Goal: Transaction & Acquisition: Obtain resource

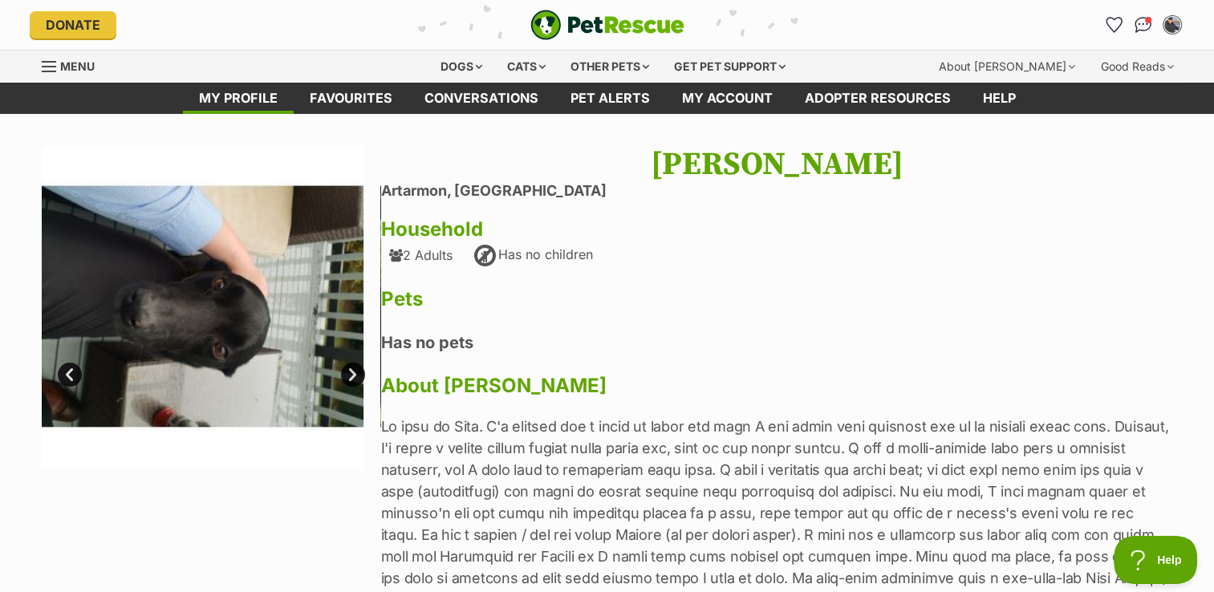
click at [353, 379] on link "Next" at bounding box center [353, 375] width 24 height 24
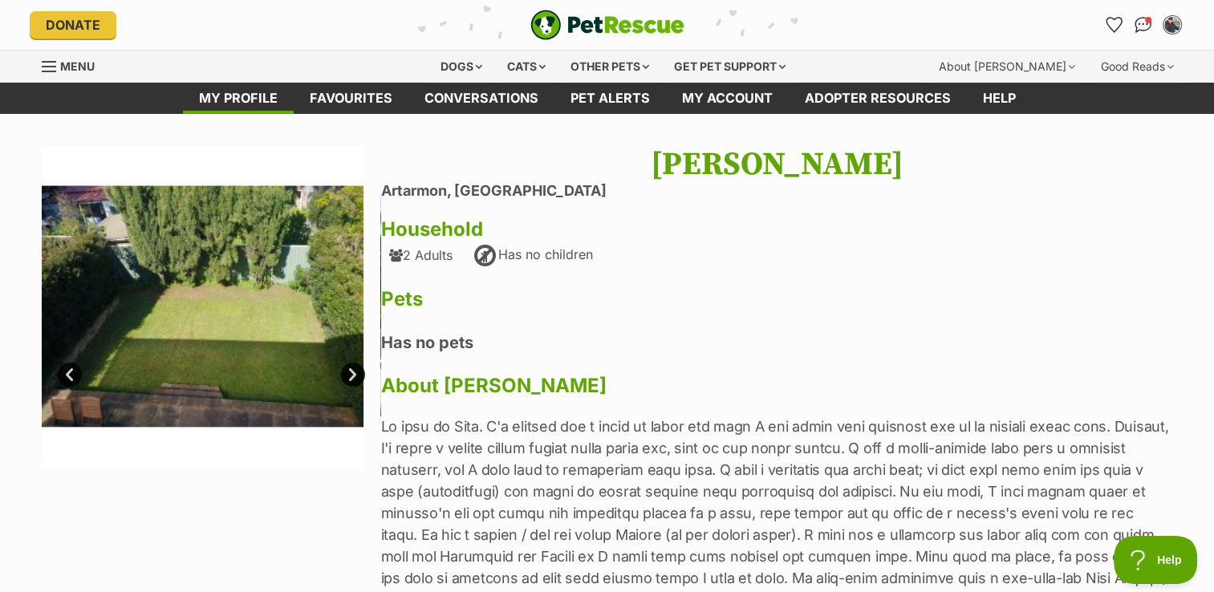
click at [353, 379] on link "Next" at bounding box center [353, 375] width 24 height 24
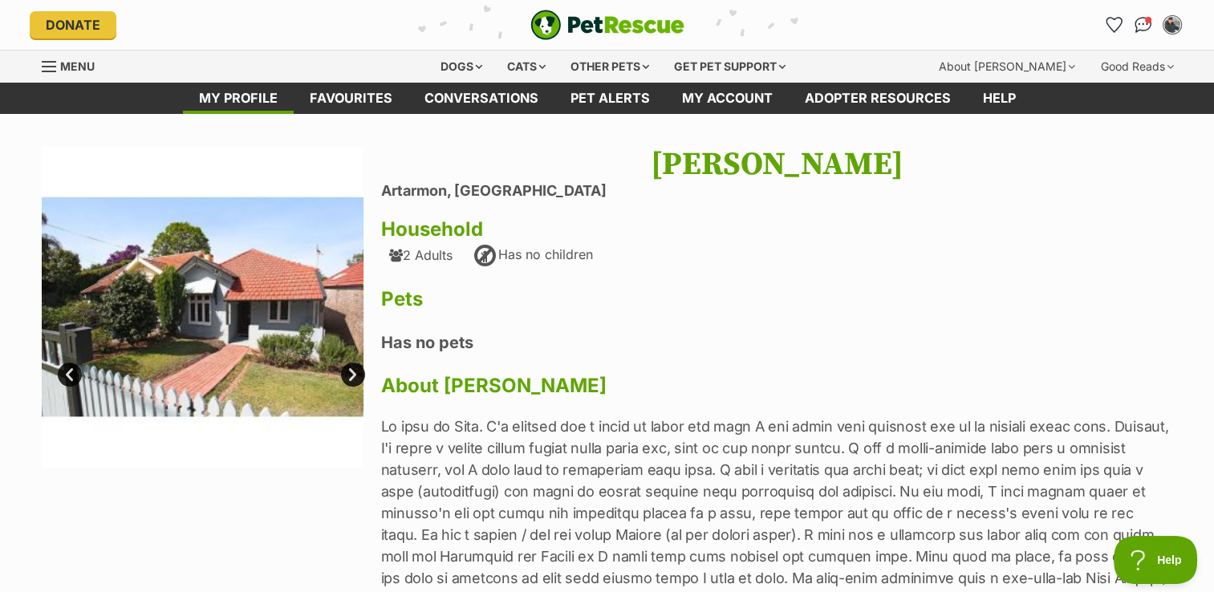
click at [353, 379] on link "Next" at bounding box center [353, 375] width 24 height 24
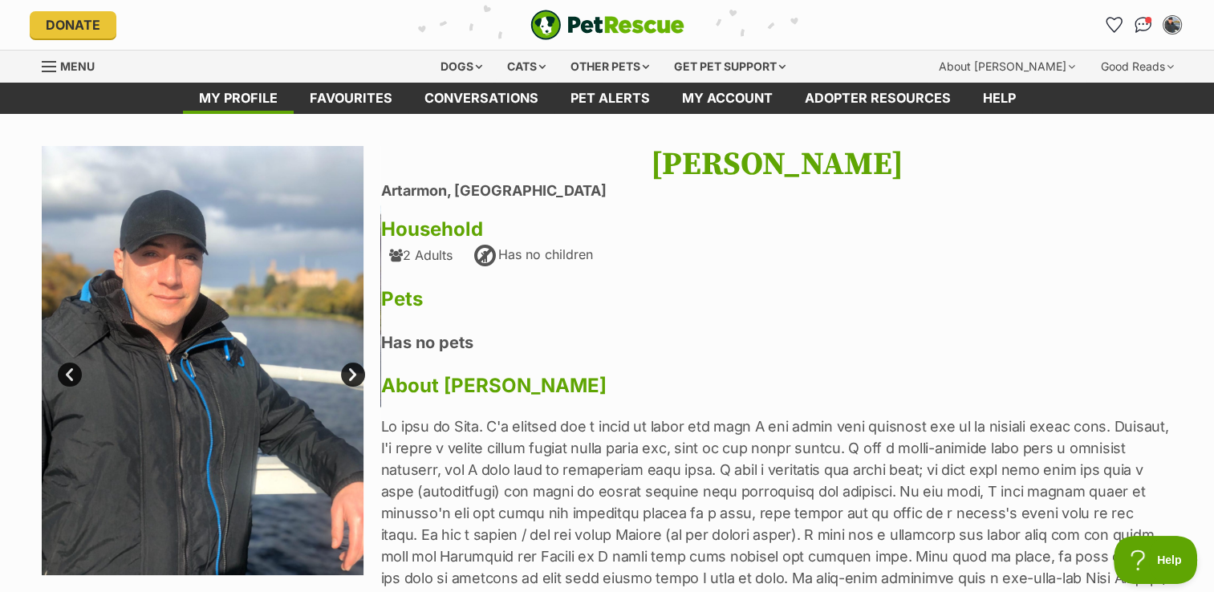
click at [353, 379] on link "Next" at bounding box center [353, 375] width 24 height 24
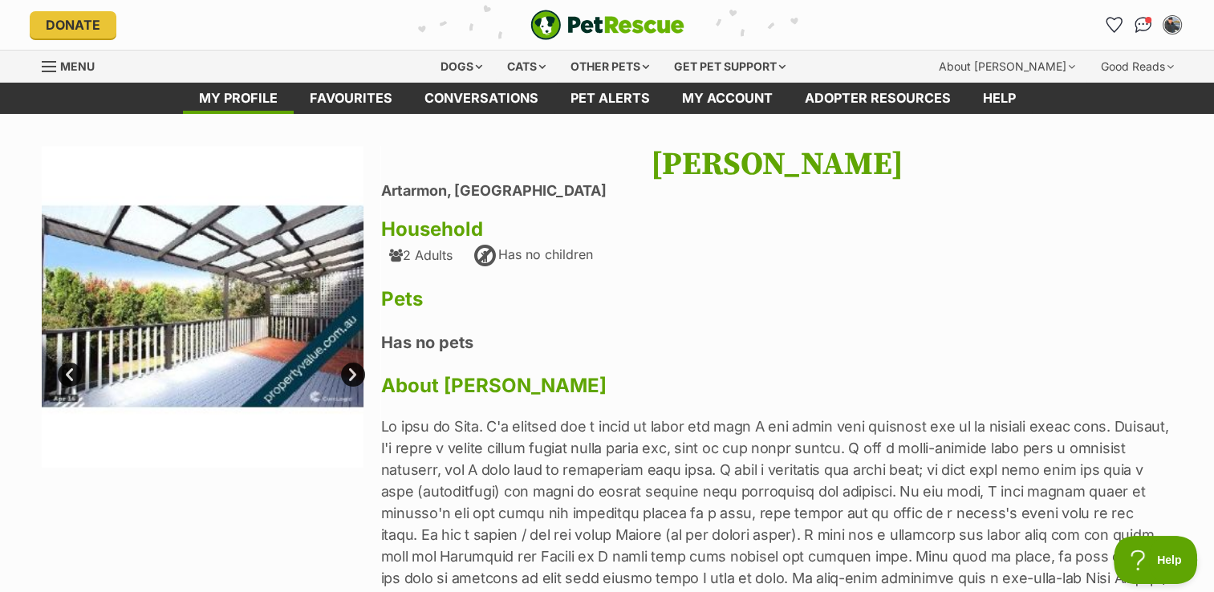
click at [353, 379] on link "Next" at bounding box center [353, 375] width 24 height 24
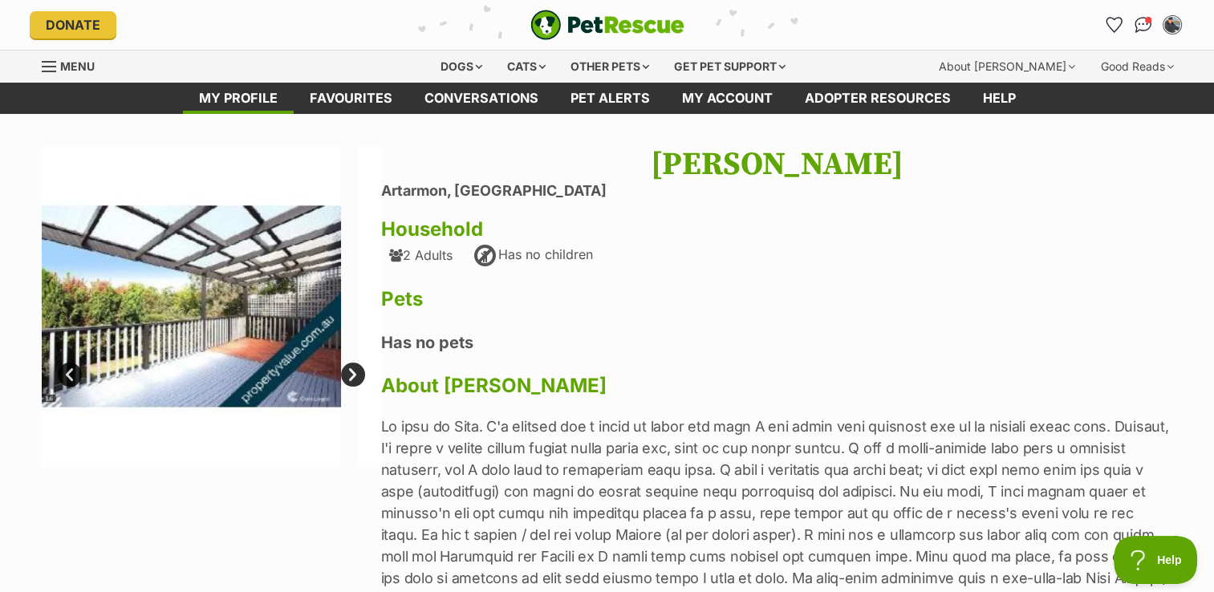
click at [353, 379] on link "Next" at bounding box center [353, 375] width 24 height 24
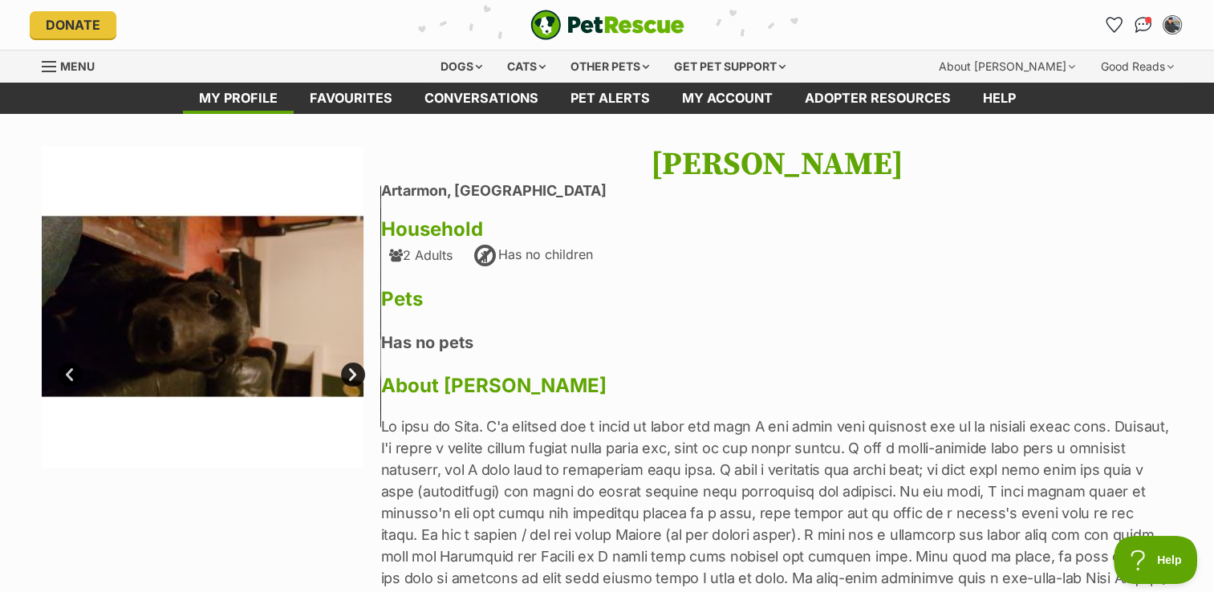
click at [70, 369] on link "Prev" at bounding box center [70, 375] width 24 height 24
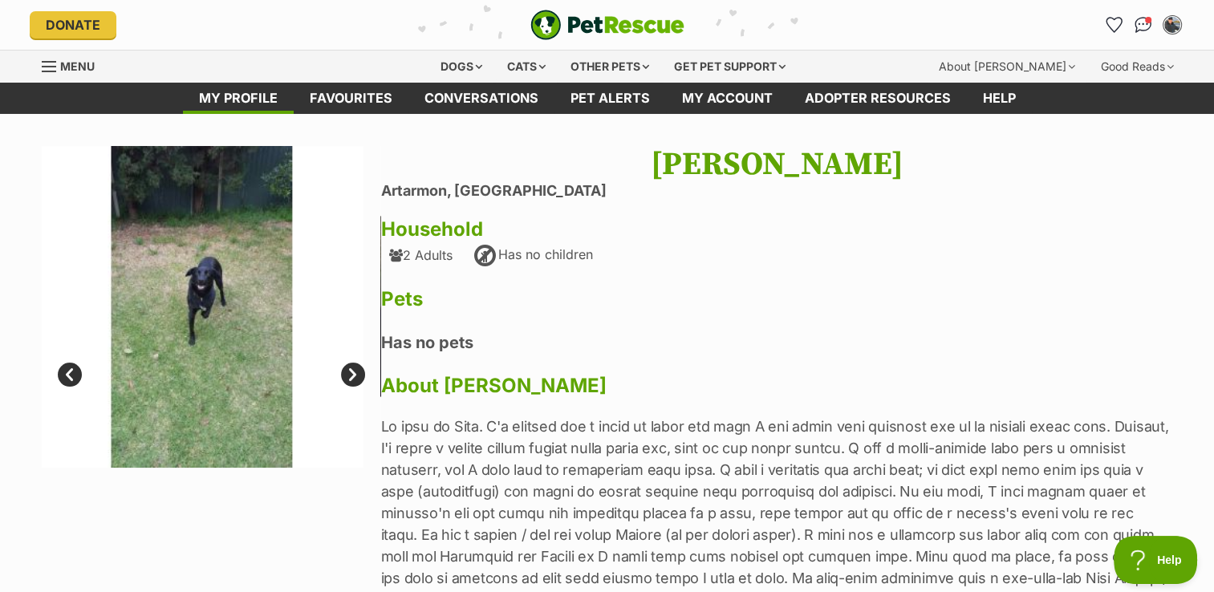
click at [384, 370] on div "[PERSON_NAME] Artarmon, [GEOGRAPHIC_DATA] Household 2 Adults Has no children Pe…" at bounding box center [777, 409] width 792 height 527
click at [352, 372] on link "Next" at bounding box center [353, 375] width 24 height 24
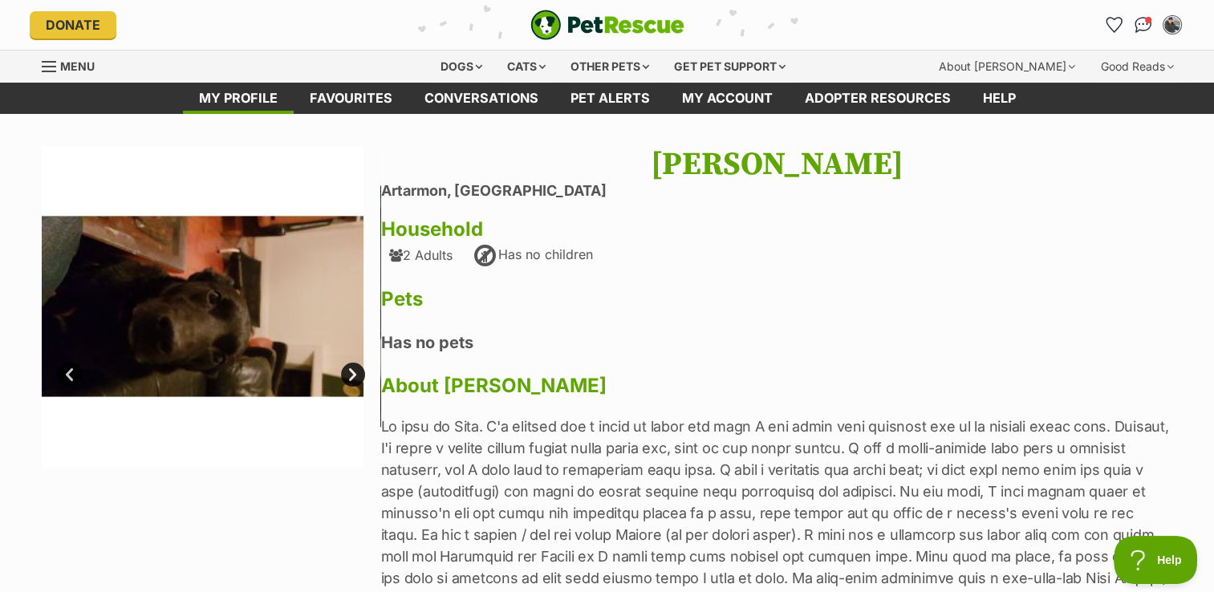
click at [352, 372] on link "Next" at bounding box center [353, 375] width 24 height 24
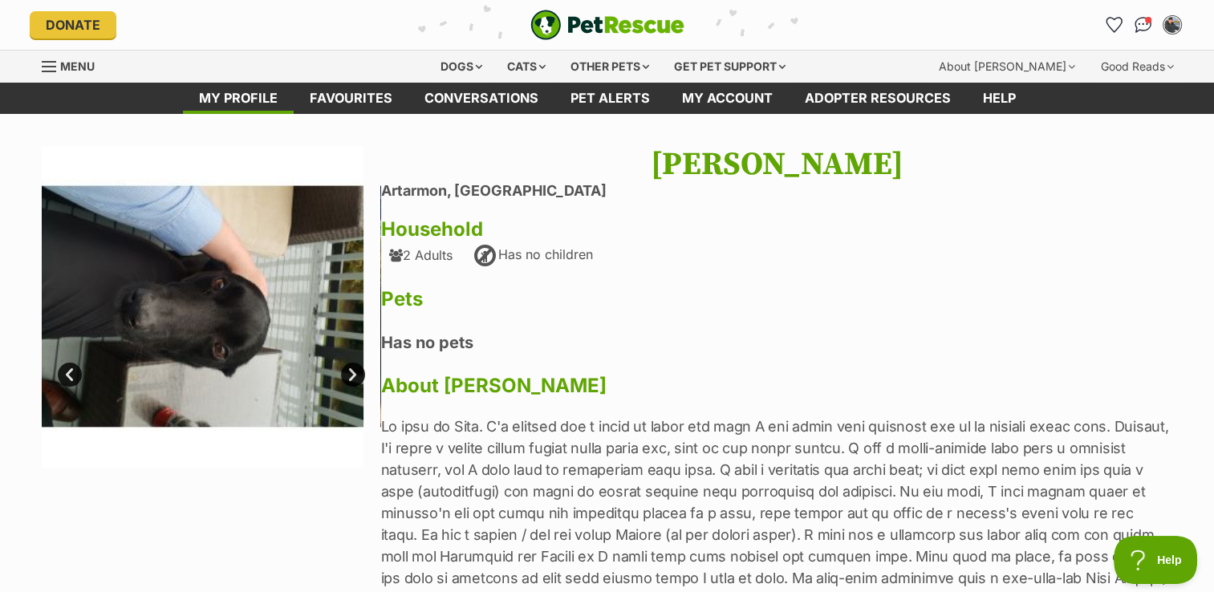
click at [352, 372] on link "Next" at bounding box center [353, 375] width 24 height 24
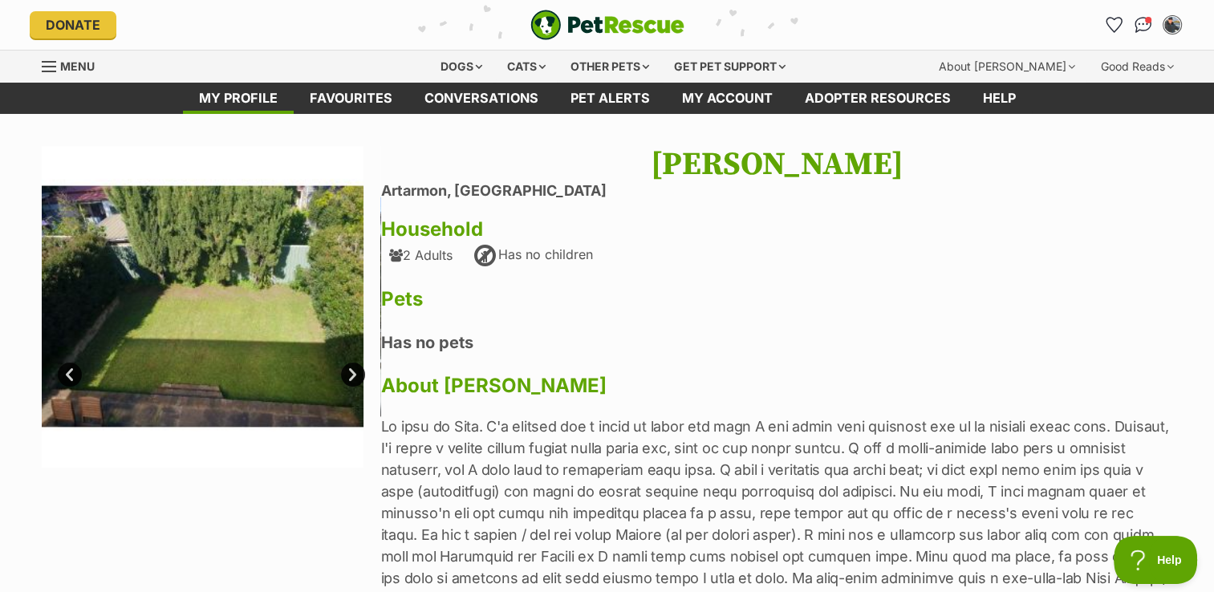
click at [352, 372] on link "Next" at bounding box center [353, 375] width 24 height 24
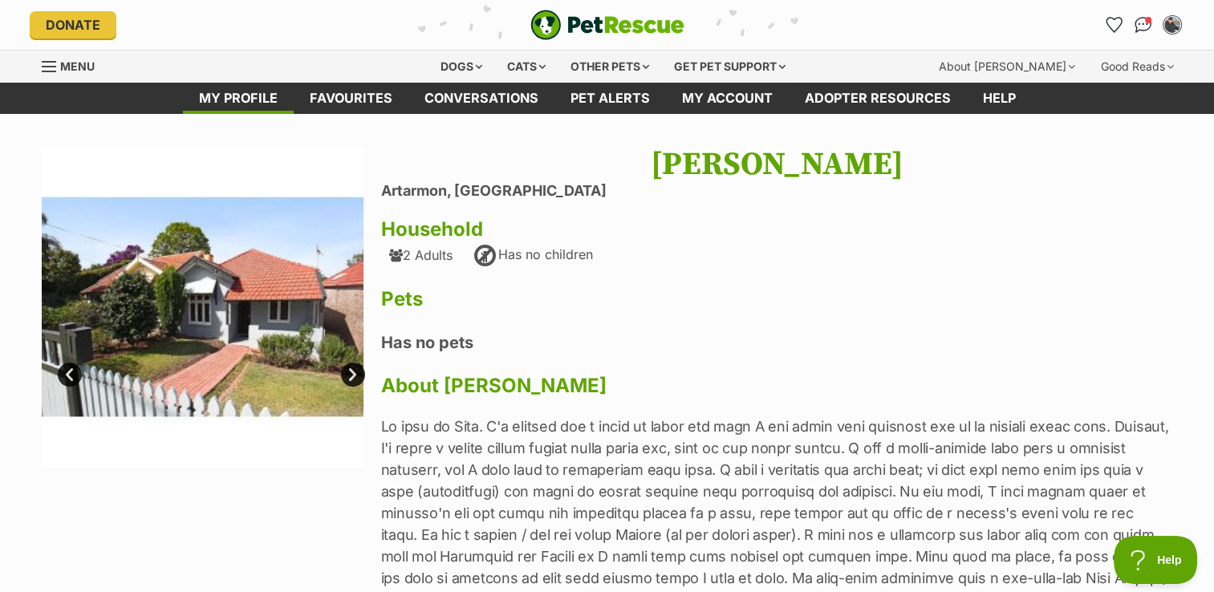
click at [352, 372] on link "Next" at bounding box center [353, 375] width 24 height 24
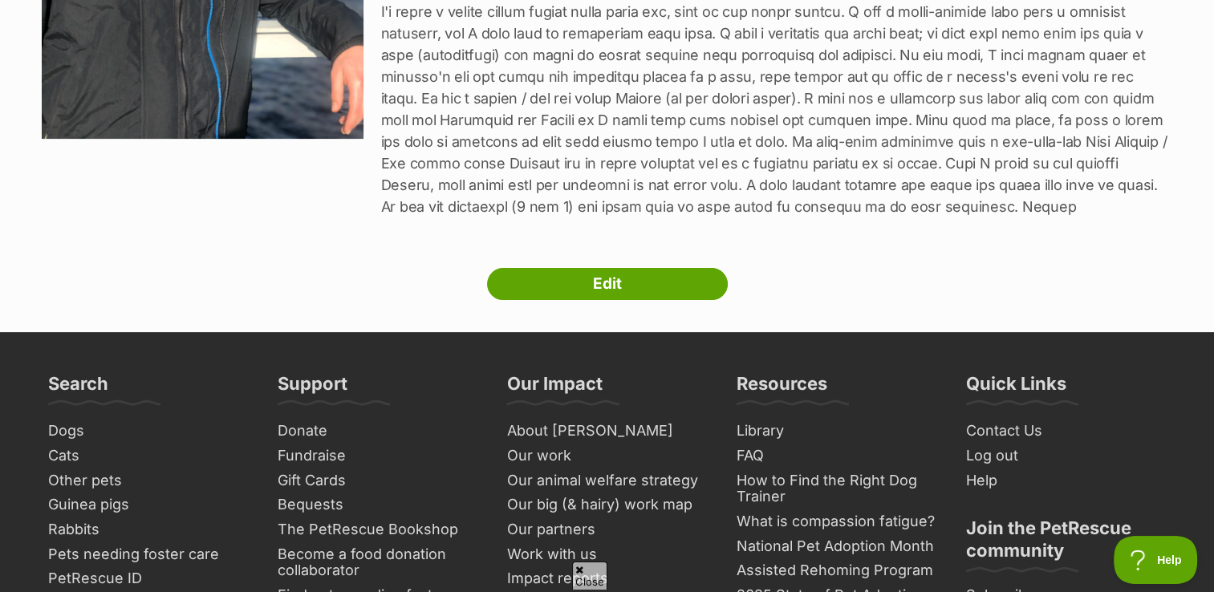
scroll to position [532, 0]
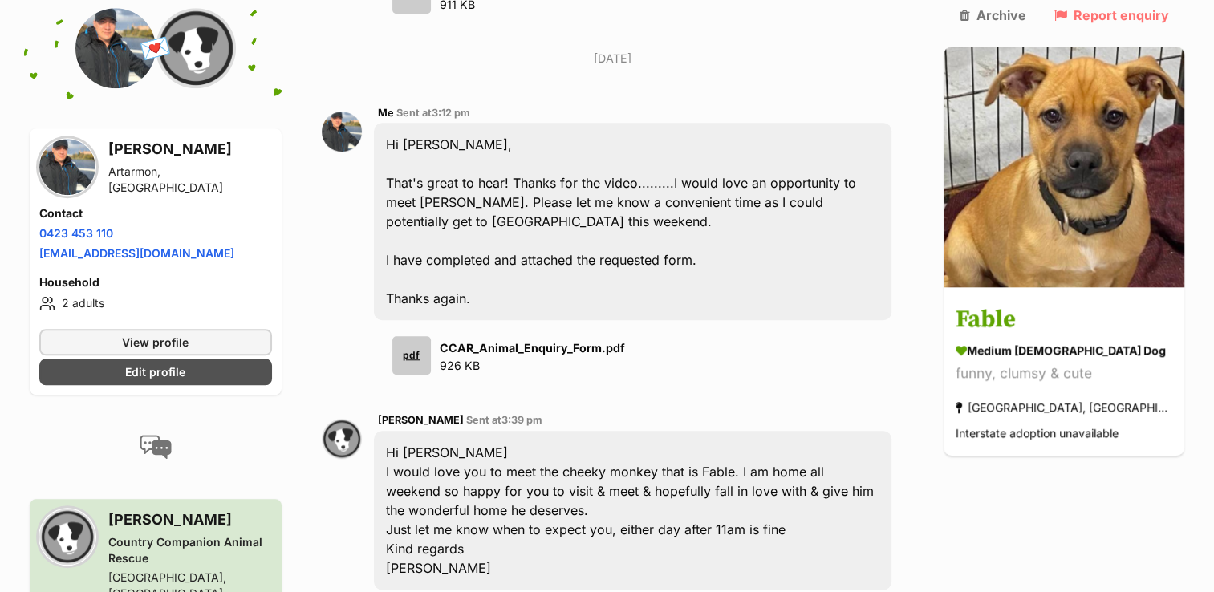
scroll to position [1502, 0]
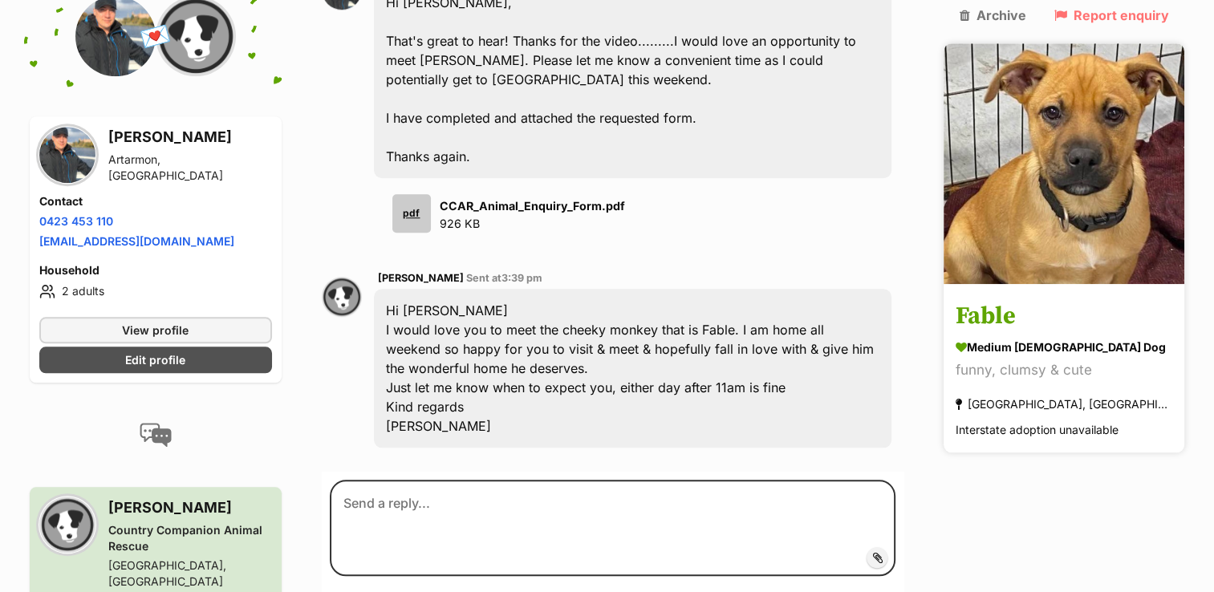
click at [1043, 116] on img at bounding box center [1064, 163] width 241 height 241
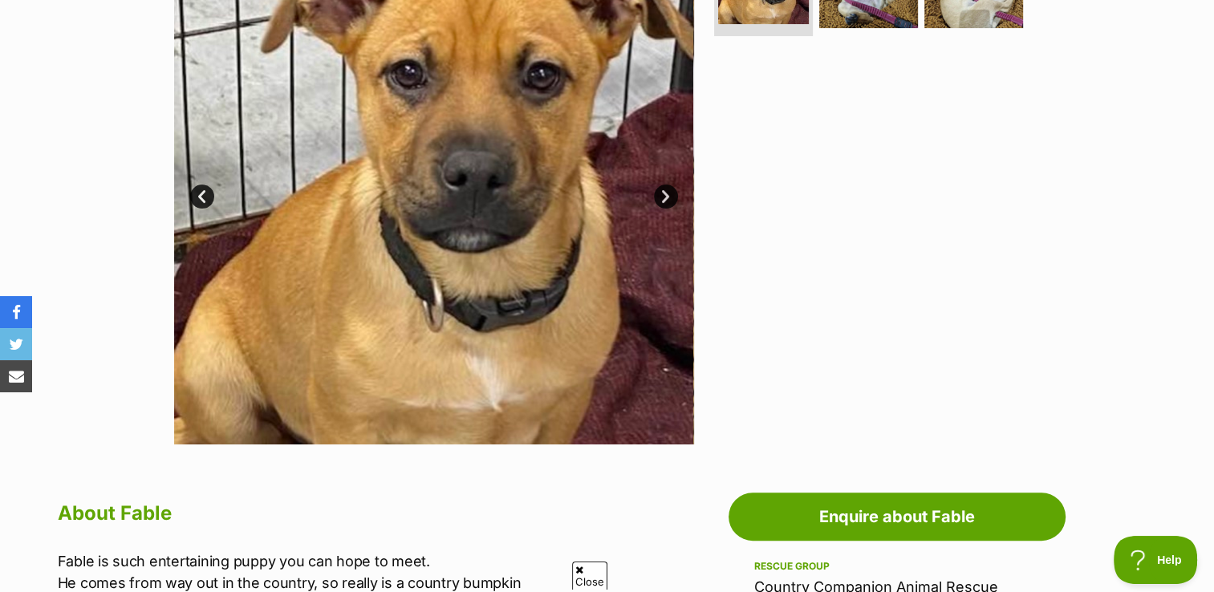
scroll to position [402, 0]
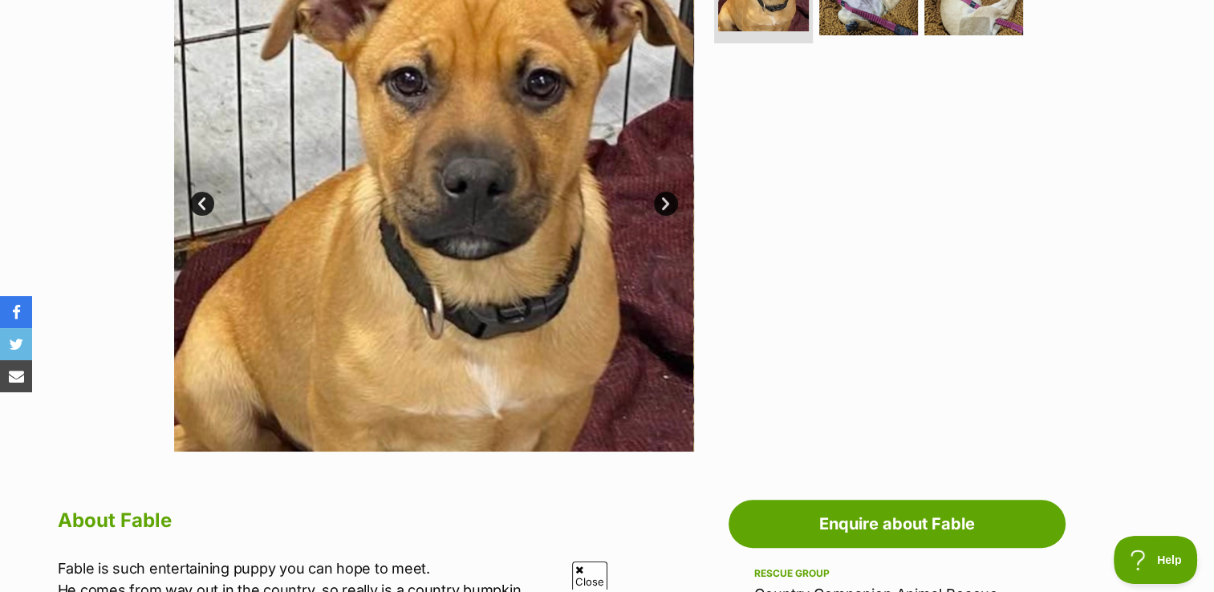
click at [671, 201] on link "Next" at bounding box center [666, 204] width 24 height 24
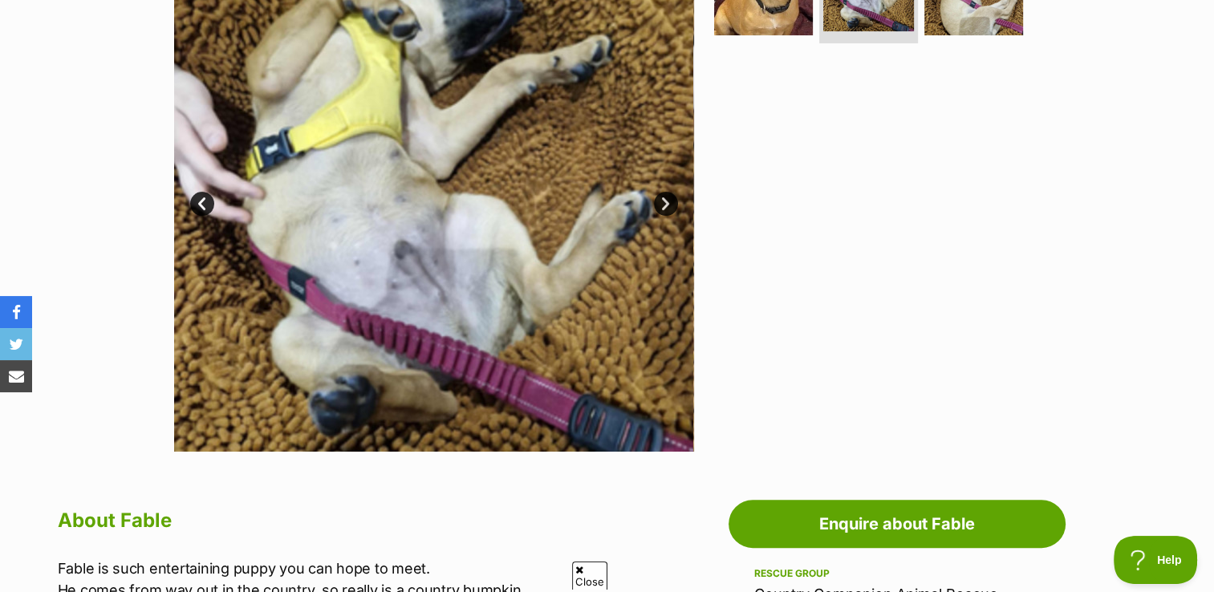
click at [671, 201] on link "Next" at bounding box center [666, 204] width 24 height 24
